Goal: Find specific page/section: Find specific page/section

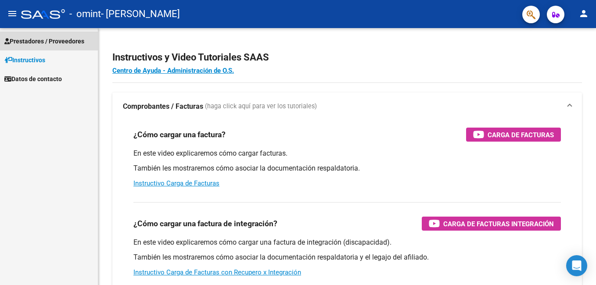
click at [45, 37] on span "Prestadores / Proveedores" at bounding box center [44, 41] width 80 height 10
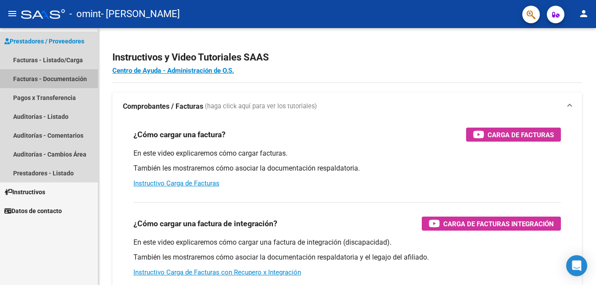
click at [65, 78] on link "Facturas - Documentación" at bounding box center [49, 78] width 98 height 19
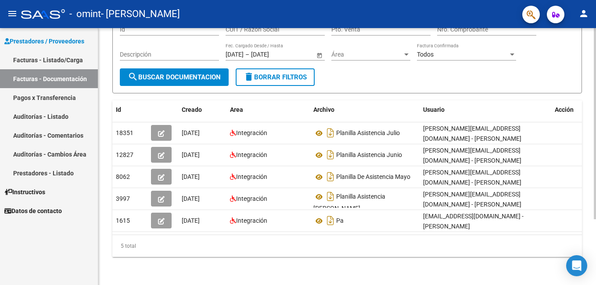
drag, startPoint x: 273, startPoint y: 228, endPoint x: 236, endPoint y: 228, distance: 36.8
click at [264, 228] on datatable-body "18351 [DATE] Integración Planilla Asistencia [PERSON_NAME] [PERSON_NAME][EMAIL_…" at bounding box center [346, 178] width 469 height 112
click at [252, 228] on datatable-body "18351 [DATE] Integración Planilla Asistencia [PERSON_NAME] [PERSON_NAME][EMAIL_…" at bounding box center [346, 178] width 469 height 112
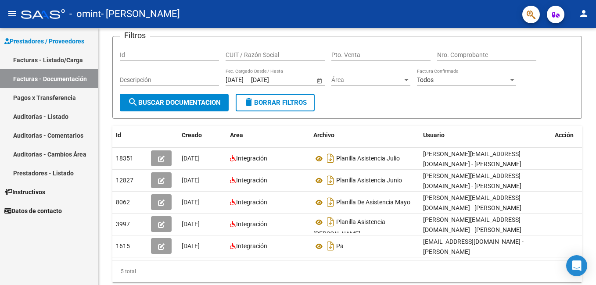
scroll to position [44, 0]
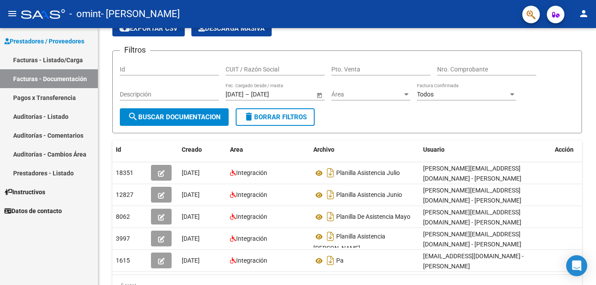
click at [56, 94] on link "Pagos x Transferencia" at bounding box center [49, 97] width 98 height 19
